Goal: Task Accomplishment & Management: Manage account settings

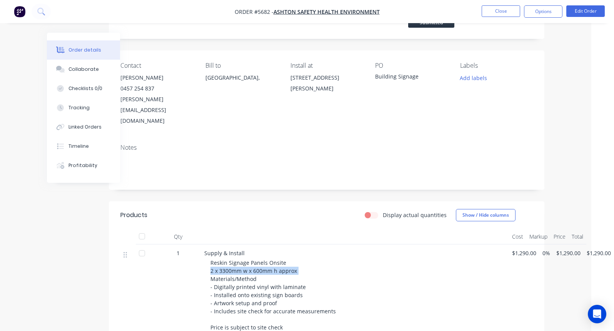
scroll to position [10, 23]
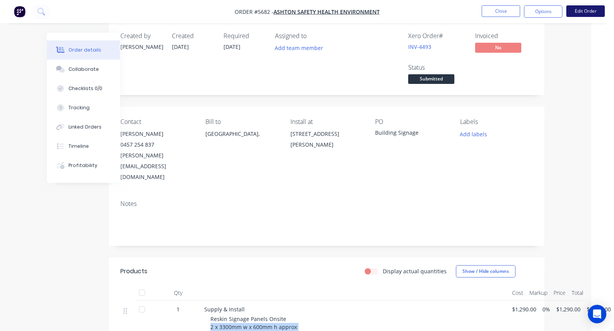
click at [583, 10] on button "Edit Order" at bounding box center [585, 11] width 38 height 12
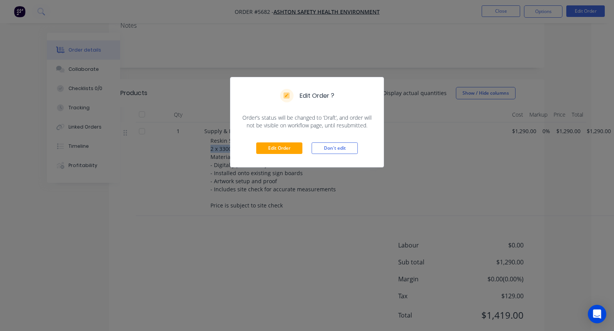
scroll to position [187, 23]
click at [269, 150] on button "Edit Order" at bounding box center [279, 148] width 46 height 12
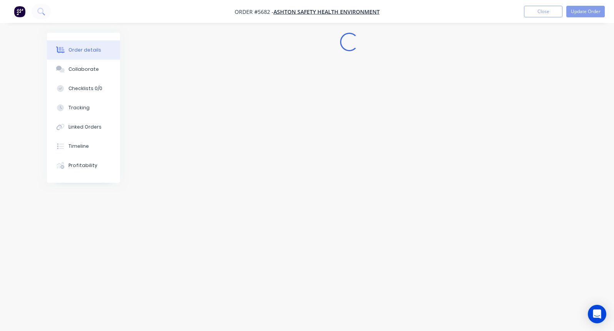
scroll to position [0, 0]
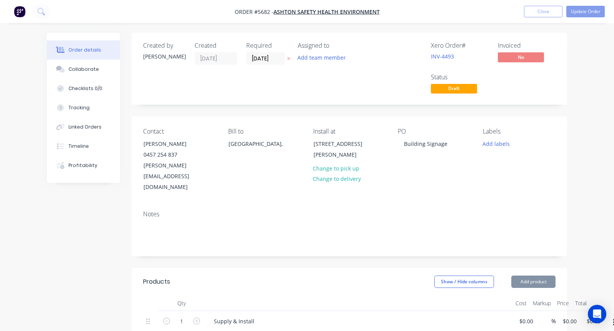
type input "$1,290.00"
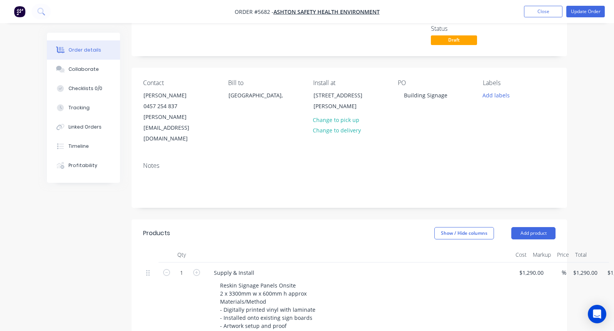
scroll to position [53, 0]
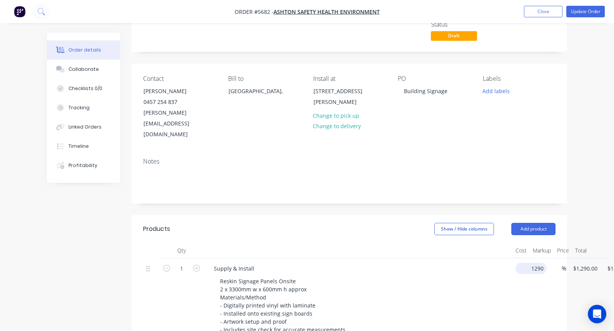
click at [535, 258] on div "1 Supply & Install Reskin Signage Panels Onsite 2 x 3300mm w x 600mm h approx M…" at bounding box center [349, 308] width 412 height 100
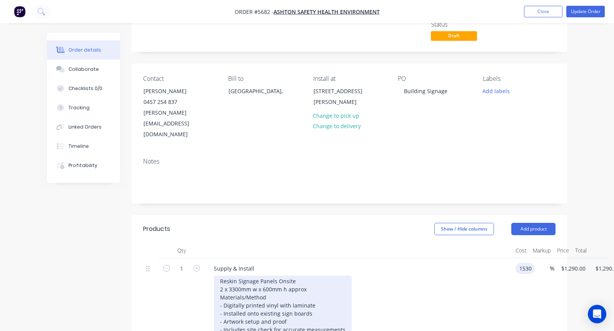
type input "$1,530.00"
click at [262, 275] on div "Reskin Signage Panels Onsite 2 x 3300mm w x 600mm h approx Materials/Method - D…" at bounding box center [283, 313] width 138 height 76
click at [221, 275] on div "Reskin Signage Panels Onsite 2 x 3300mm w x 600mm h approx Materials/Method - D…" at bounding box center [283, 313] width 138 height 76
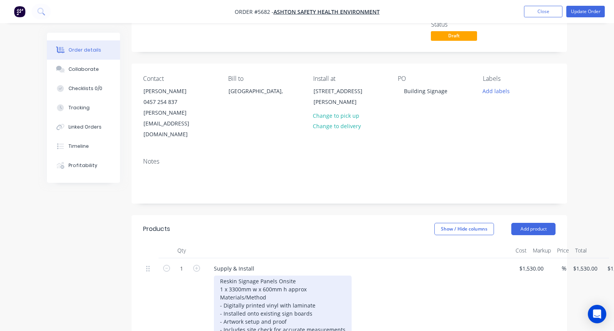
click at [233, 275] on div "Reskin Signage Panels Onsite 1 x 3300mm w x 600mm h approx Materials/Method - D…" at bounding box center [283, 313] width 138 height 76
click at [265, 275] on div "Reskin Signage Panels Onsite 1 x 4100mm w x 600mm h approx Materials/Method - D…" at bounding box center [283, 313] width 138 height 76
click at [313, 275] on div "Reskin Signage Panels Onsite 1 x 4100mm w x 610mm h approx Materials/Method - D…" at bounding box center [283, 313] width 138 height 76
drag, startPoint x: 293, startPoint y: 267, endPoint x: 198, endPoint y: 267, distance: 95.4
click at [198, 267] on div "1 Supply & Install Reskin Signage Panels Onsite 1 x 4100mm w x 610mm h Material…" at bounding box center [349, 308] width 412 height 100
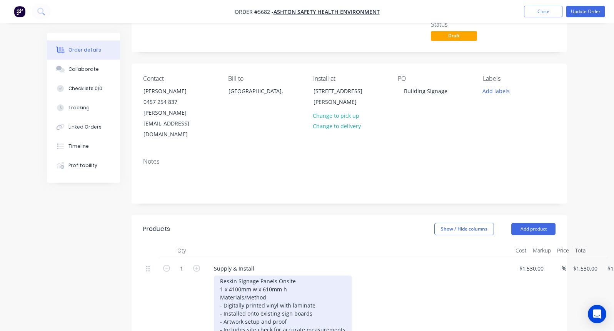
copy div "1 x 4100mm w x 610mm h"
click at [231, 276] on div "Reskin Signage Panels Onsite 1 x 4100mm w x 610mm h Materials/Method - Digitall…" at bounding box center [283, 313] width 138 height 76
click at [235, 275] on div "Reskin Signage Panels Onsite 1 x 4100mm w x 610mm h 1 x 4100mm w x 610mm h Mate…" at bounding box center [283, 317] width 138 height 84
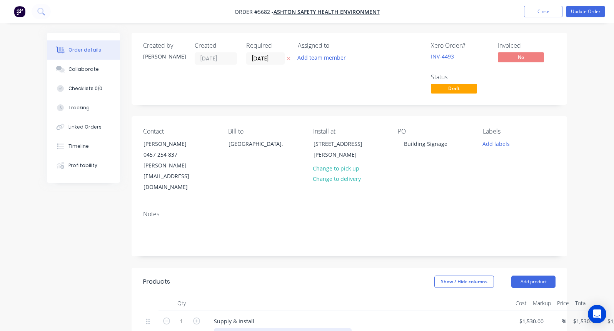
scroll to position [0, 0]
click at [585, 11] on button "Update Order" at bounding box center [585, 12] width 38 height 12
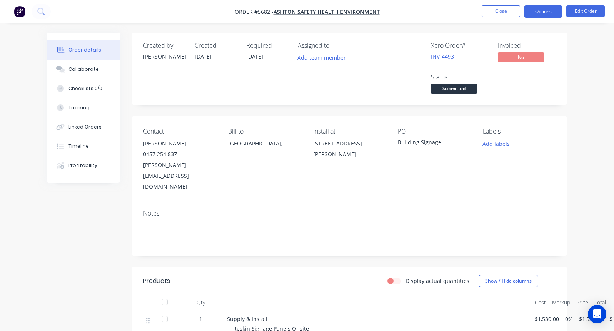
click at [543, 17] on button "Options" at bounding box center [543, 11] width 38 height 12
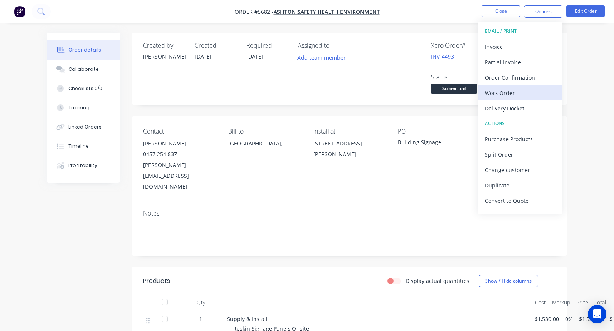
click at [490, 94] on div "Work Order" at bounding box center [520, 92] width 71 height 11
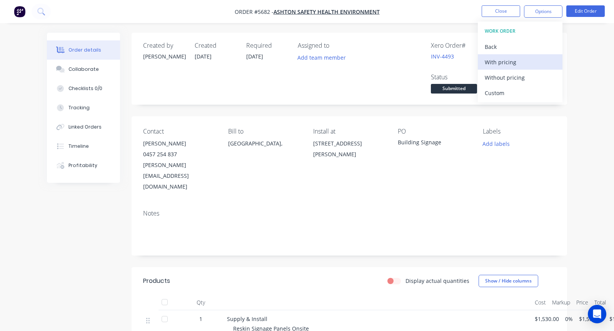
click at [490, 64] on div "With pricing" at bounding box center [520, 62] width 71 height 11
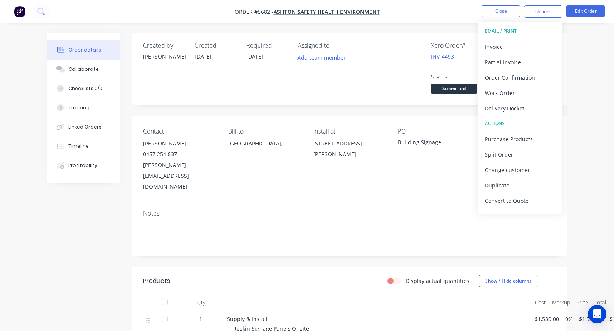
click at [98, 205] on div "Created by [PERSON_NAME] Created [DATE] Required [DATE] Assigned to Add team me…" at bounding box center [307, 295] width 520 height 524
